Goal: Information Seeking & Learning: Find specific fact

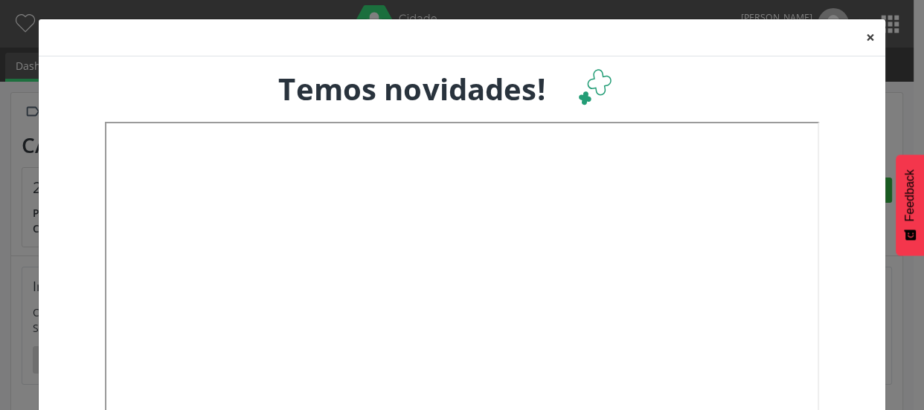
click at [866, 36] on button "×" at bounding box center [870, 37] width 30 height 36
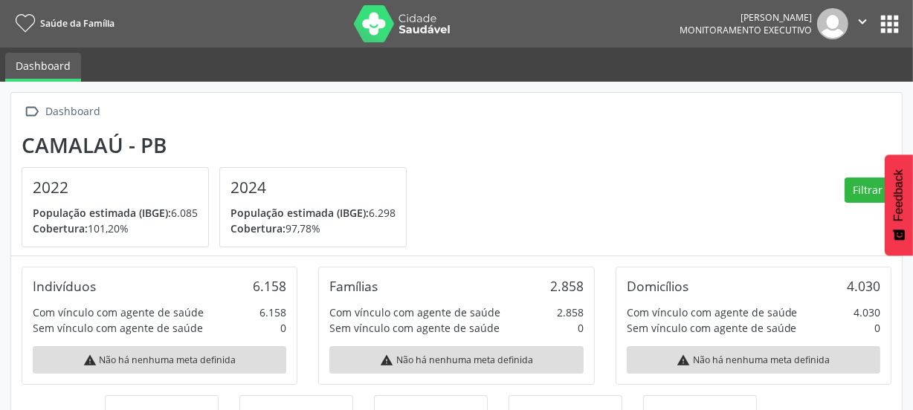
scroll to position [245, 297]
click at [883, 27] on button "apps" at bounding box center [890, 24] width 26 height 26
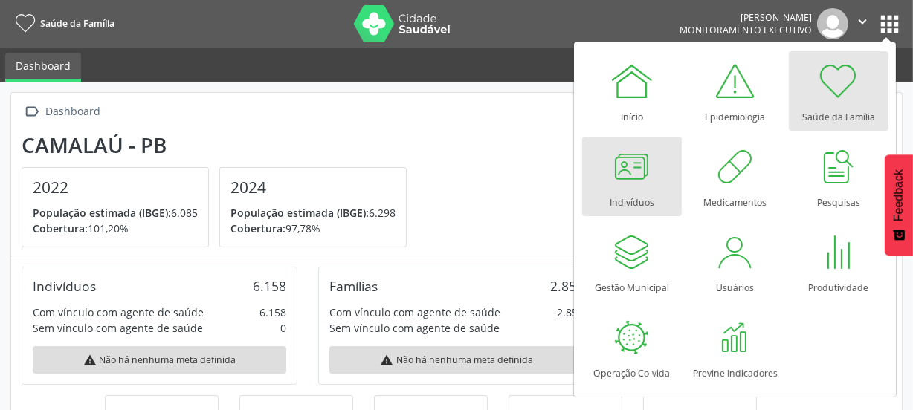
click at [627, 173] on div at bounding box center [632, 166] width 45 height 45
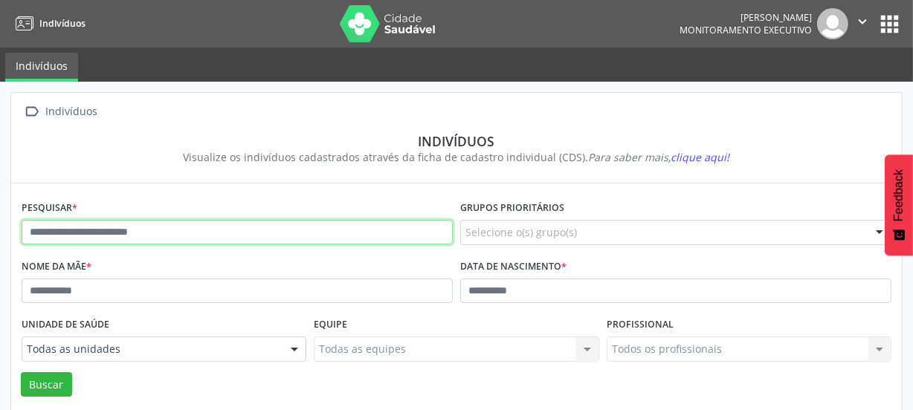
click at [99, 237] on input "text" at bounding box center [237, 232] width 431 height 25
type input "**********"
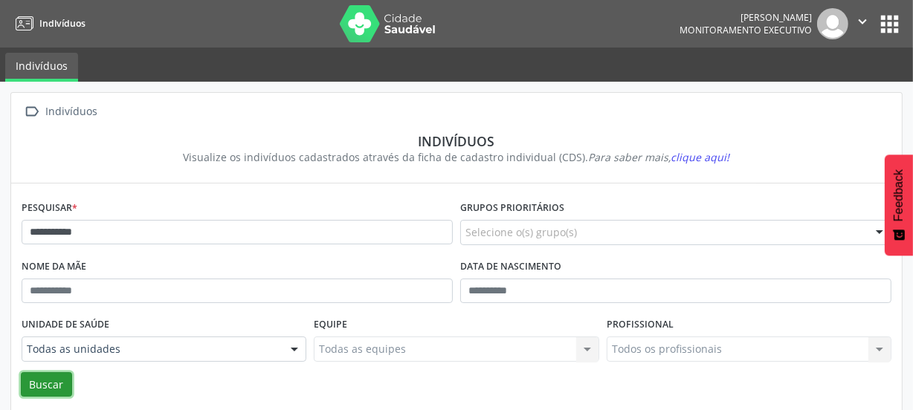
click at [53, 381] on button "Buscar" at bounding box center [46, 385] width 51 height 25
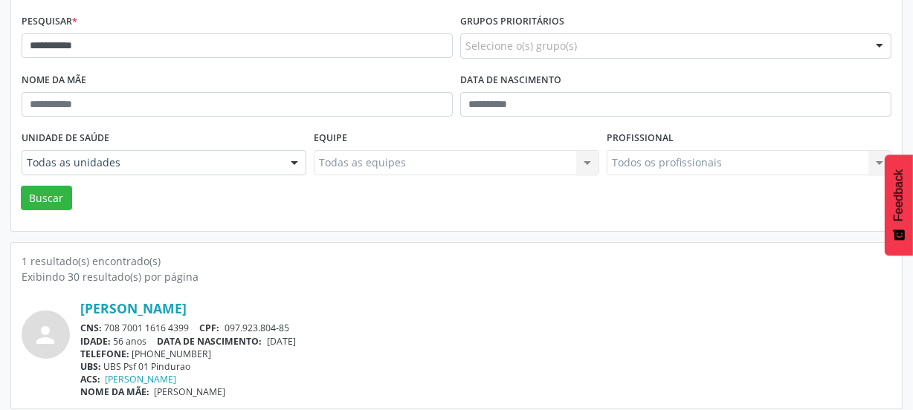
scroll to position [195, 0]
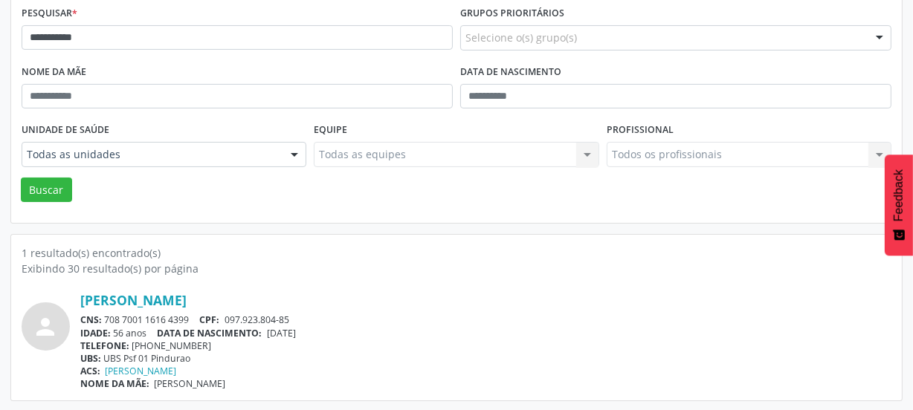
drag, startPoint x: 190, startPoint y: 319, endPoint x: 106, endPoint y: 317, distance: 83.3
click at [106, 317] on div "CNS: 708 7001 1616 4399 CPF: 097.923.804-85" at bounding box center [485, 320] width 811 height 13
copy div "708 7001 1616 4399"
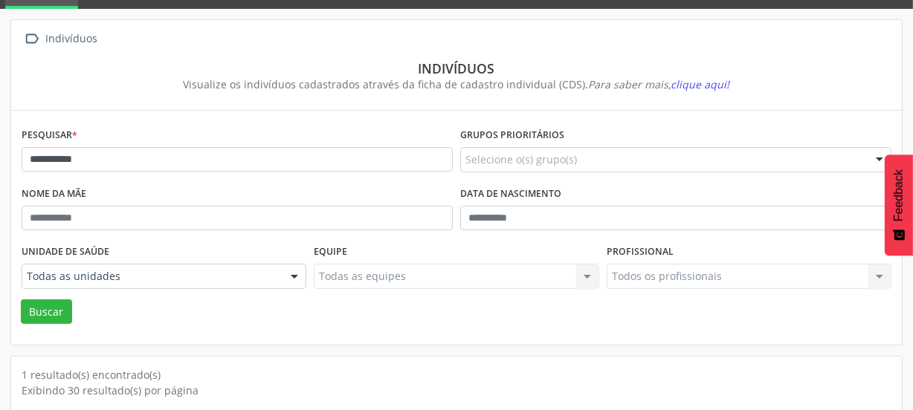
scroll to position [0, 0]
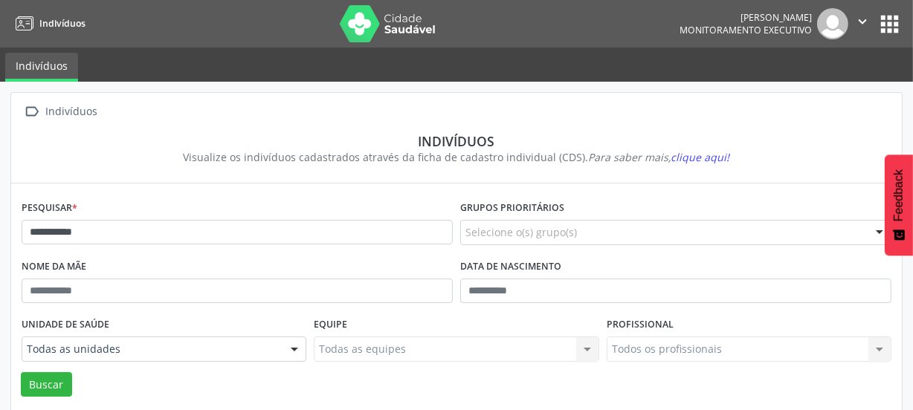
click at [375, 12] on img at bounding box center [388, 23] width 97 height 37
